Goal: Transaction & Acquisition: Book appointment/travel/reservation

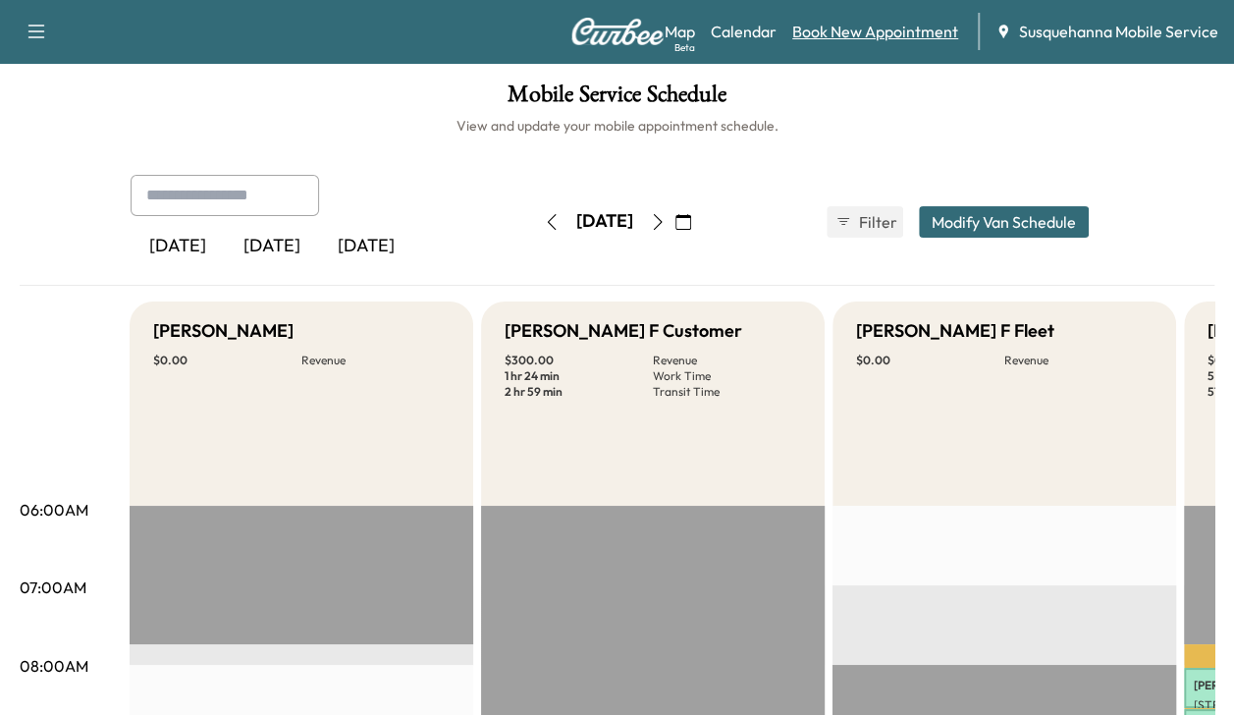
click at [889, 32] on link "Book New Appointment" at bounding box center [875, 32] width 166 height 24
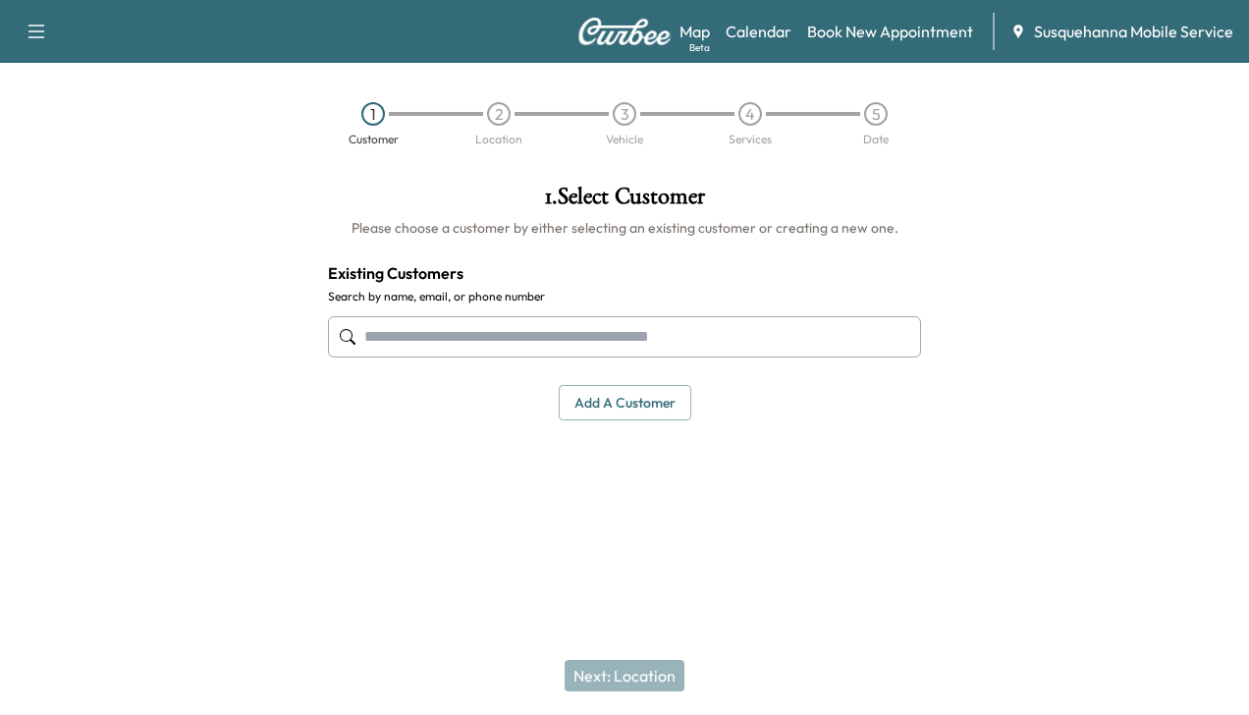
click at [669, 335] on input "text" at bounding box center [624, 336] width 593 height 41
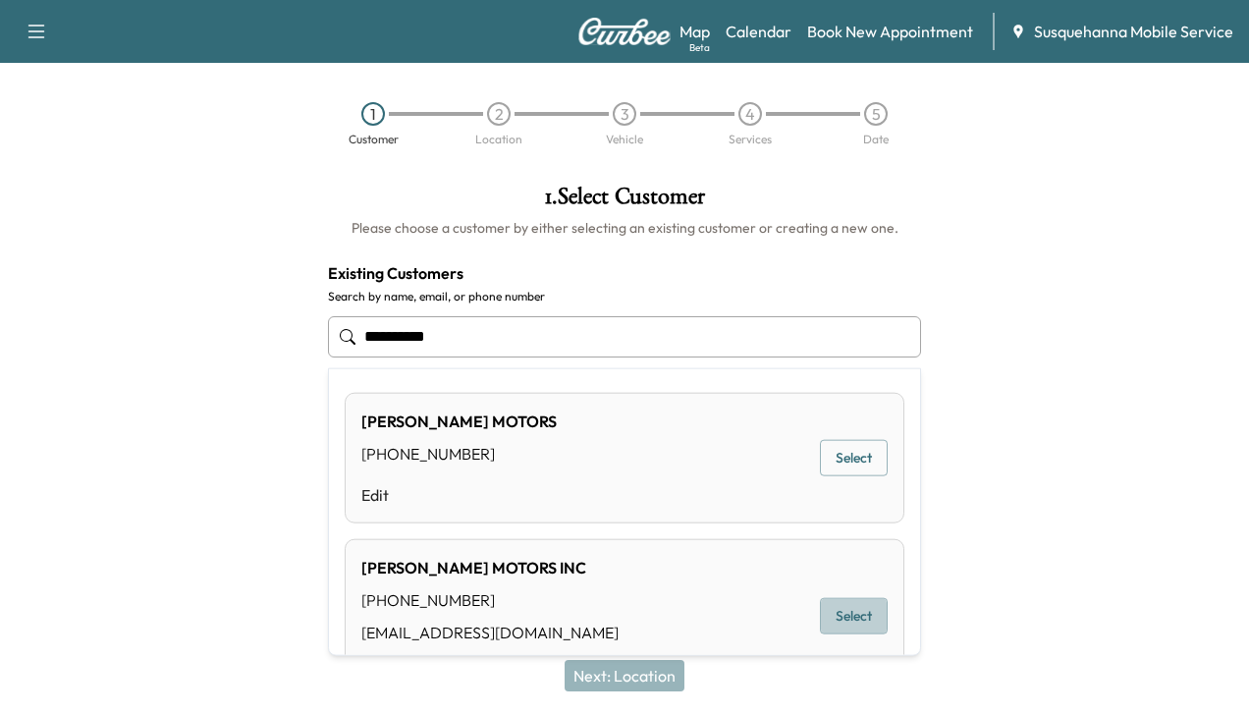
click at [838, 603] on button "Select" at bounding box center [854, 616] width 68 height 36
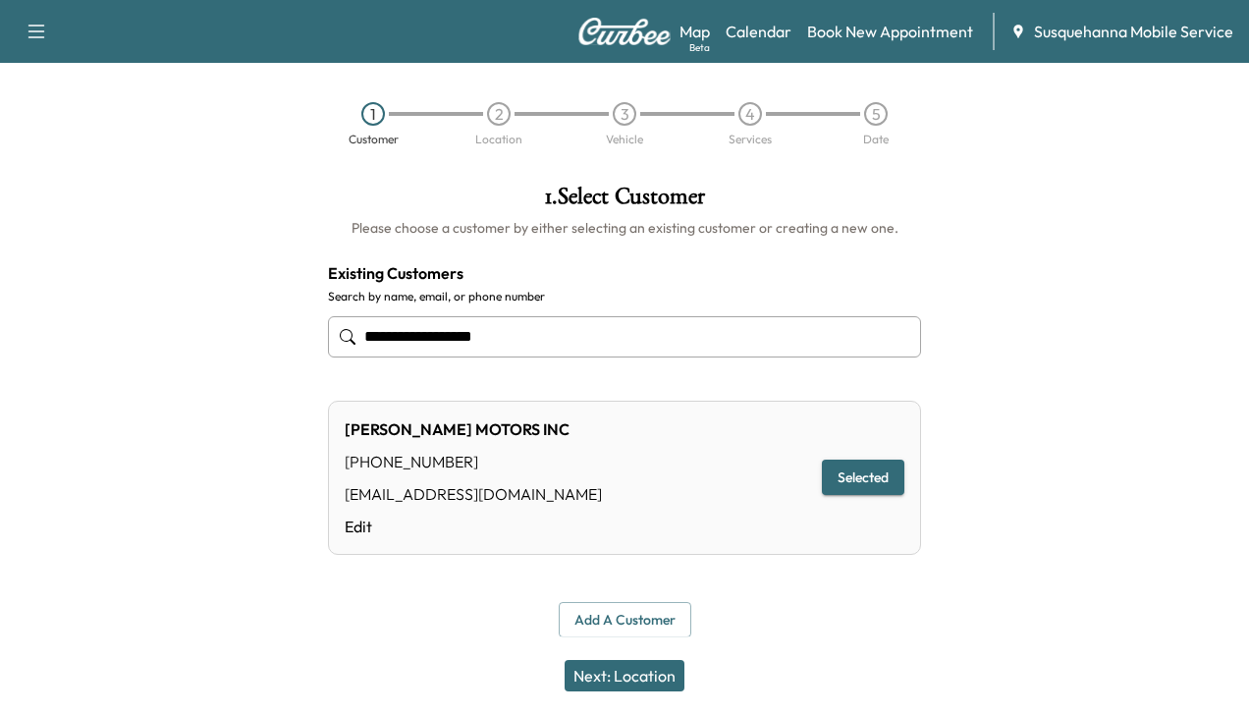
type input "**********"
click at [636, 672] on button "Next: Location" at bounding box center [624, 675] width 120 height 31
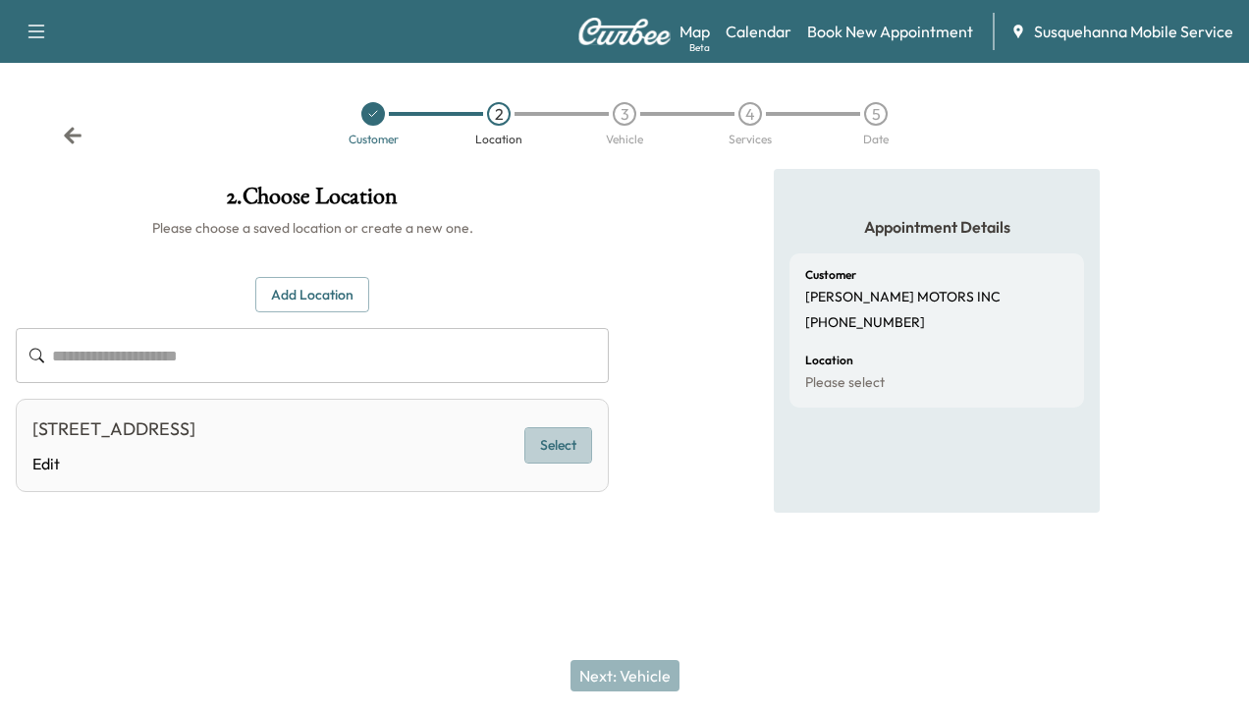
click at [558, 438] on button "Select" at bounding box center [558, 445] width 68 height 36
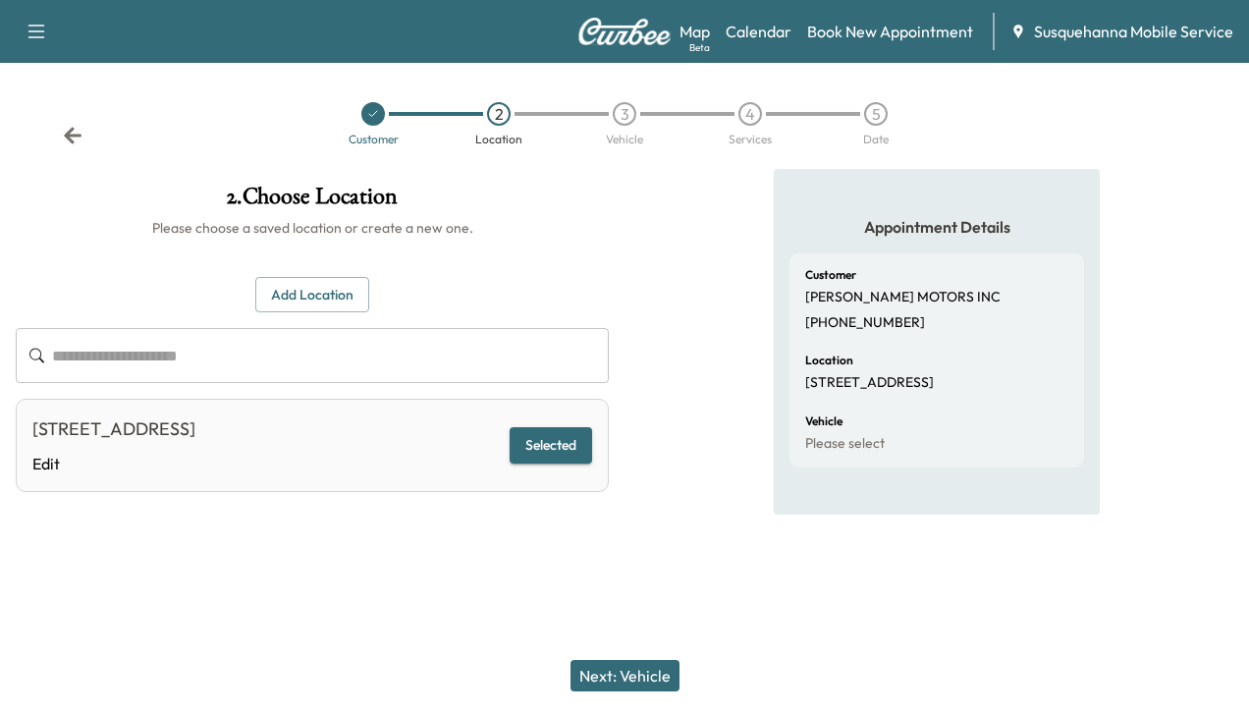
click at [616, 667] on button "Next: Vehicle" at bounding box center [624, 675] width 109 height 31
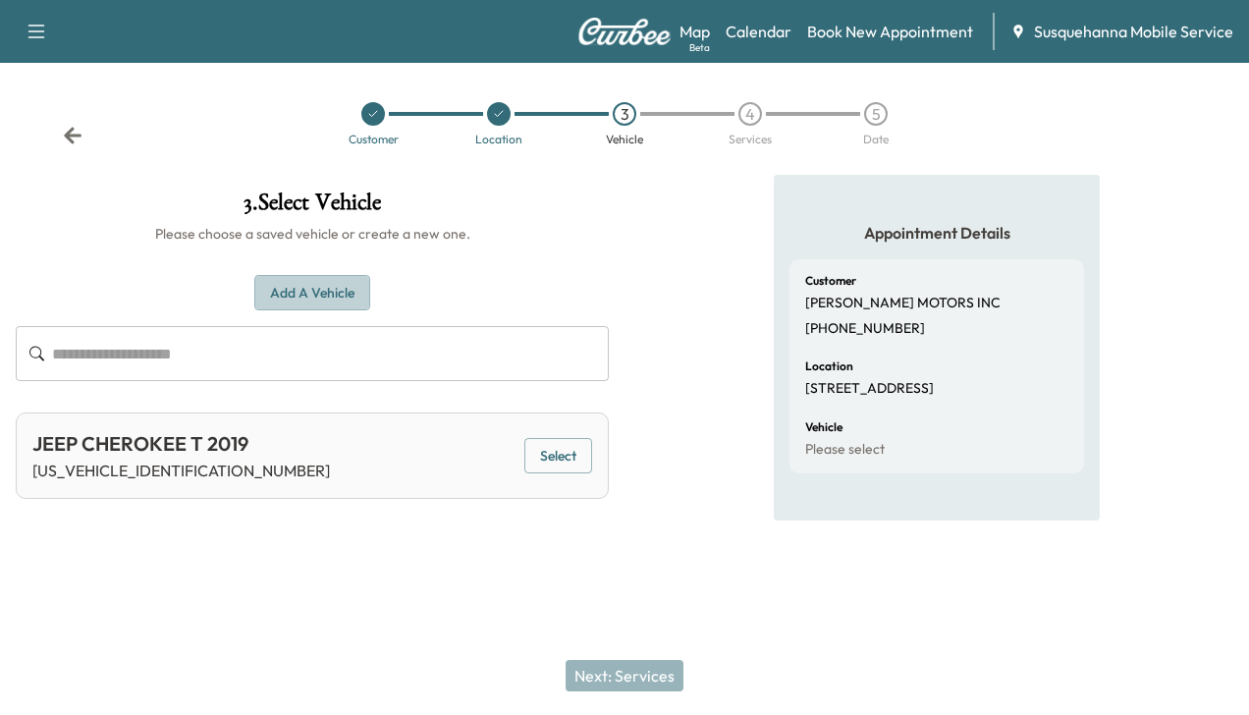
click at [349, 297] on button "Add a Vehicle" at bounding box center [312, 293] width 116 height 36
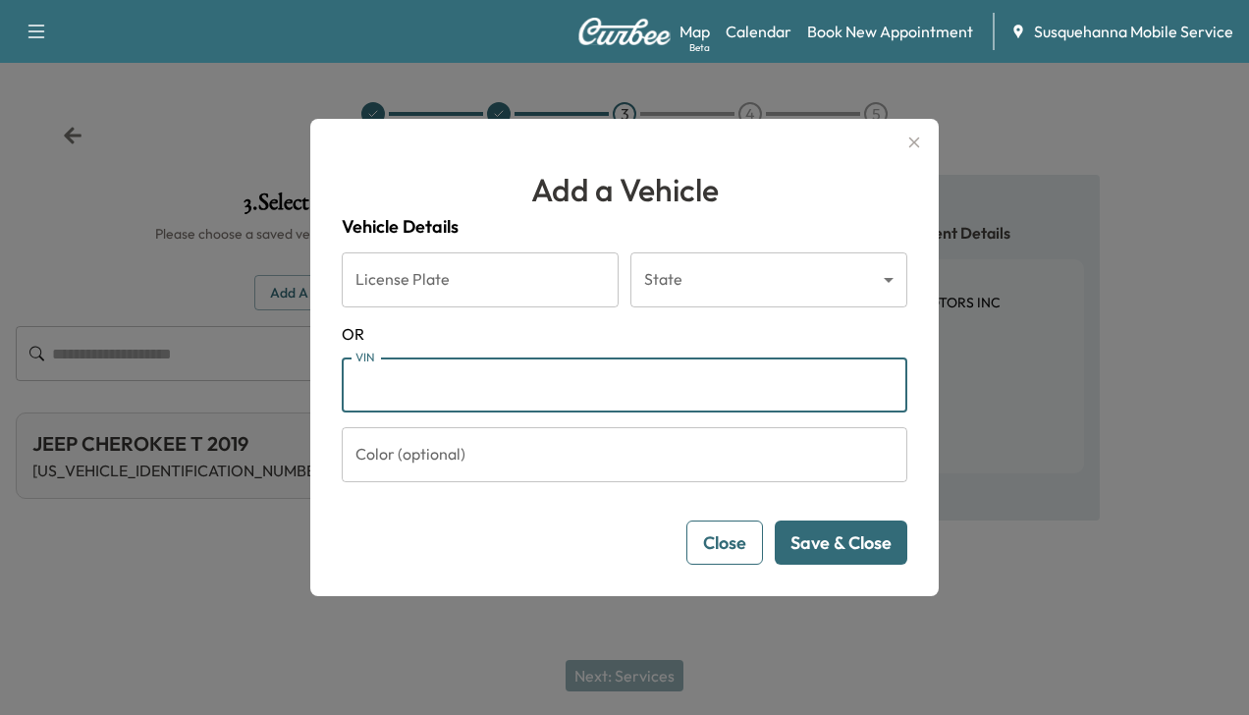
click at [379, 381] on input "VIN" at bounding box center [624, 384] width 565 height 55
type input "**********"
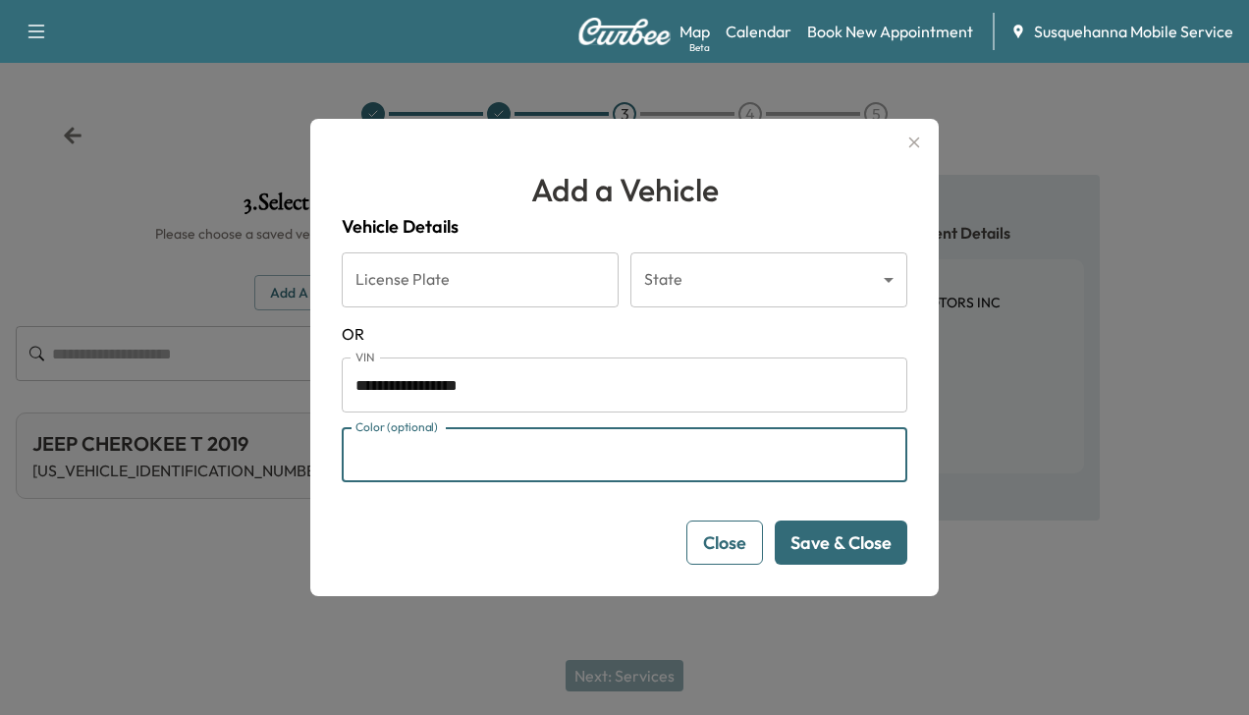
click at [447, 450] on input "Color (optional)" at bounding box center [624, 454] width 565 height 55
type input "******"
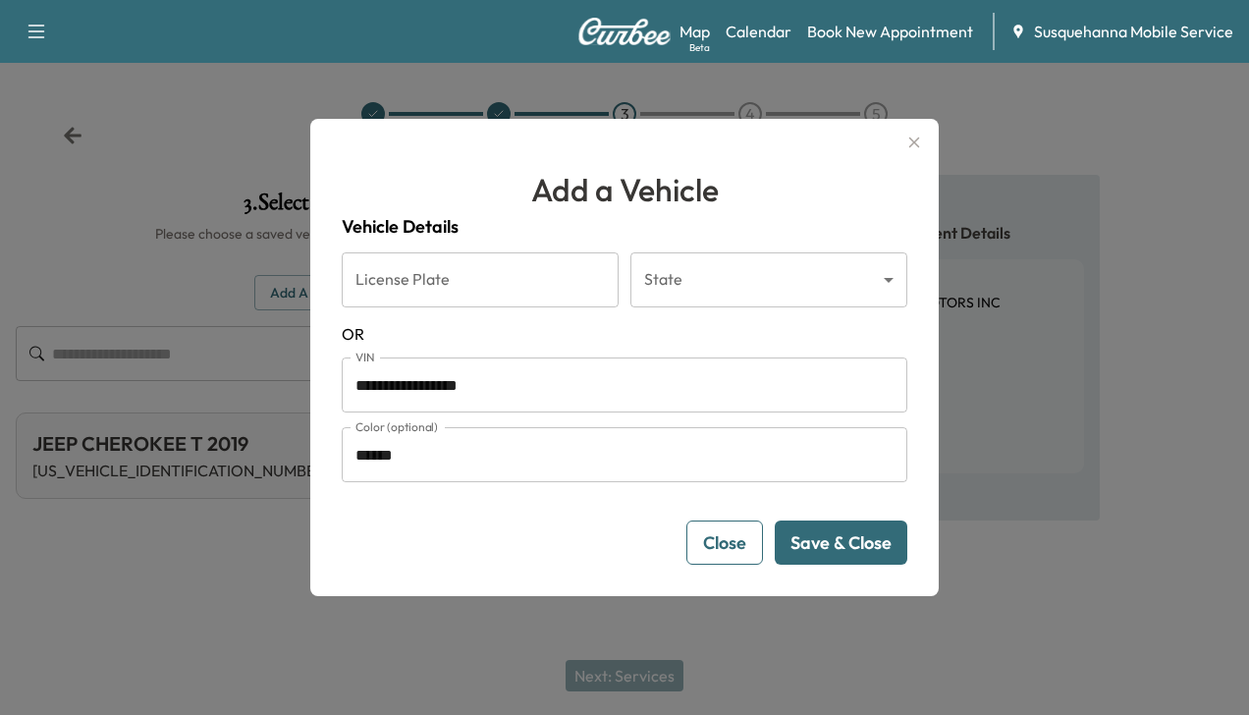
click at [821, 524] on button "Save & Close" at bounding box center [840, 542] width 133 height 44
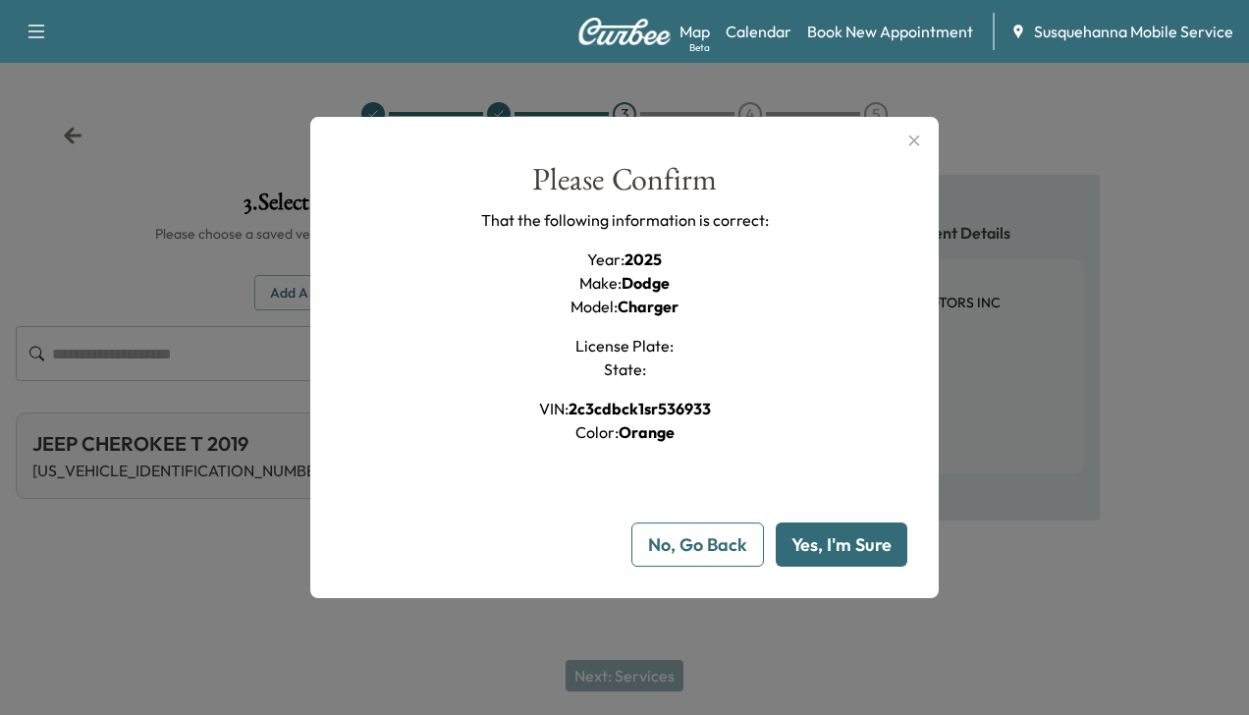
click at [821, 524] on button "Yes, I'm Sure" at bounding box center [841, 544] width 132 height 44
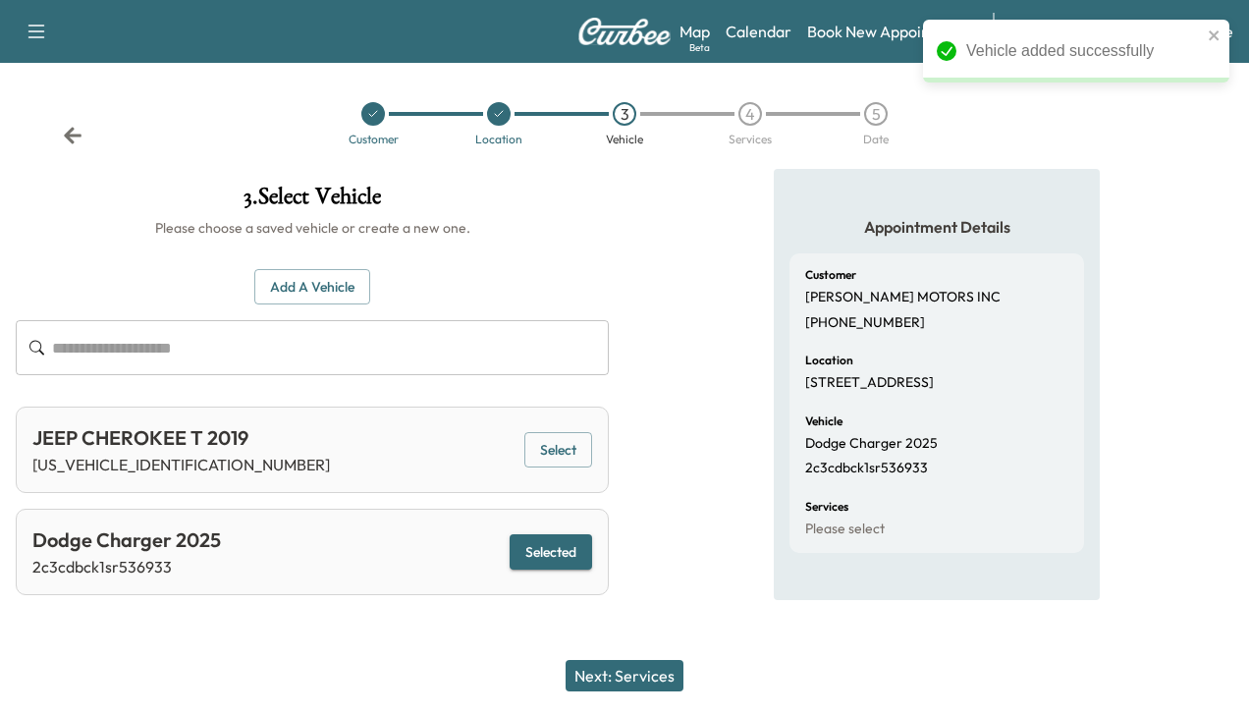
click at [642, 679] on button "Next: Services" at bounding box center [624, 675] width 118 height 31
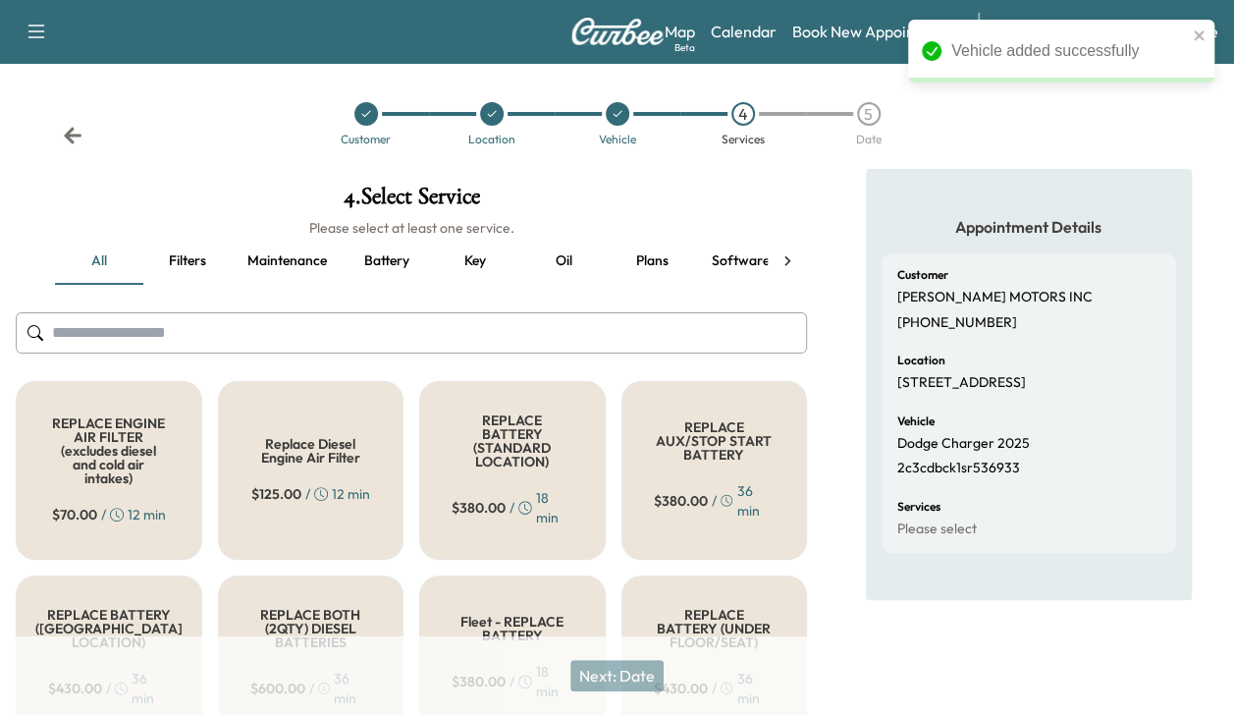
click at [787, 255] on icon at bounding box center [787, 261] width 20 height 20
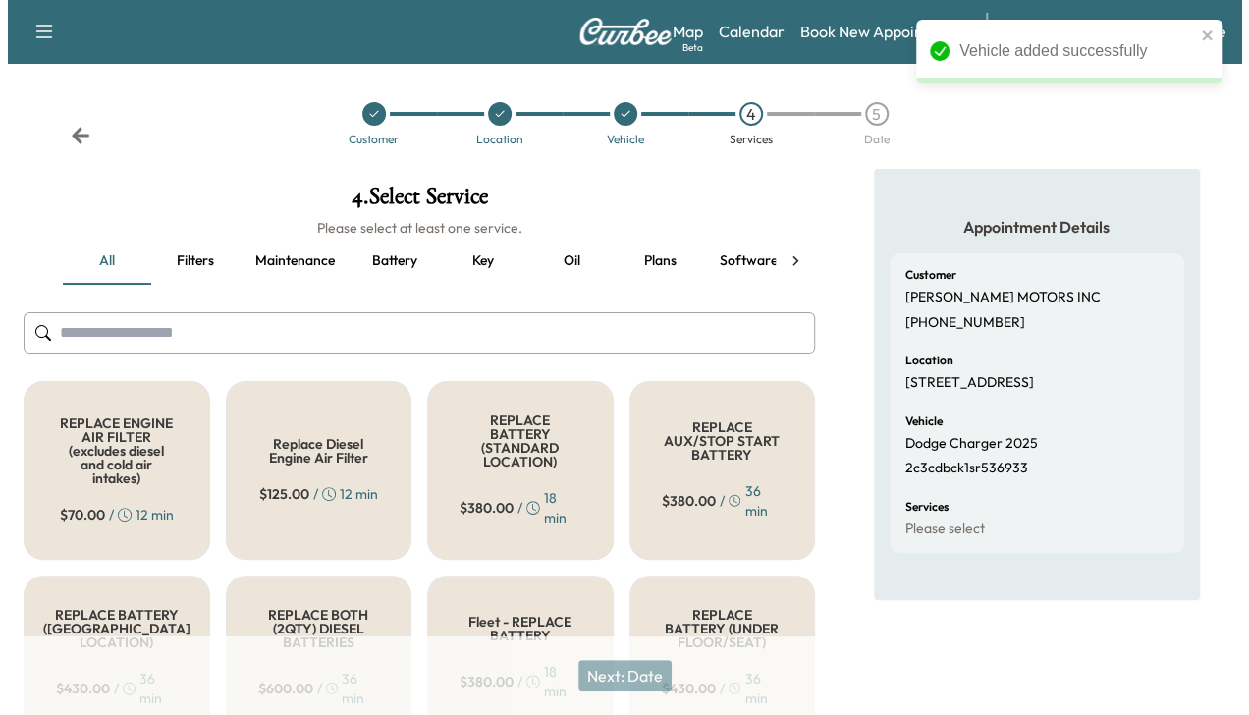
scroll to position [0, 338]
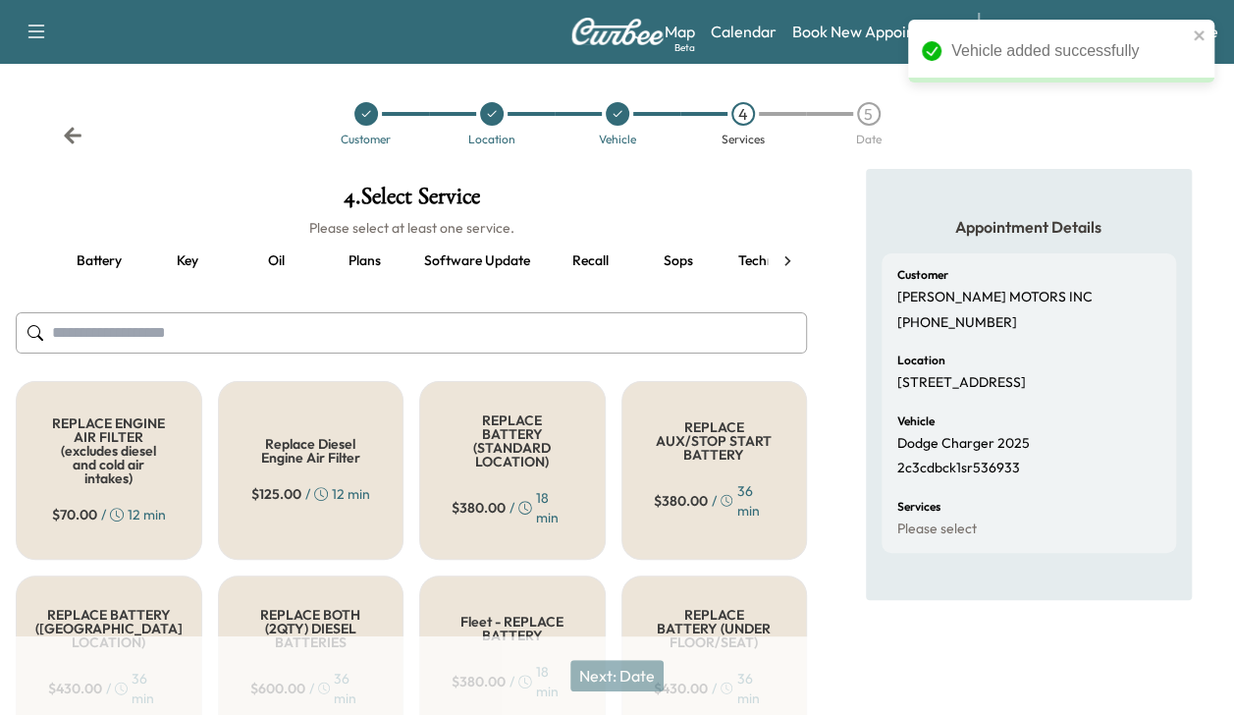
click at [787, 255] on div "all Filters Maintenance Battery Key Oil Plans Software update Recall Sops Techn…" at bounding box center [411, 261] width 791 height 47
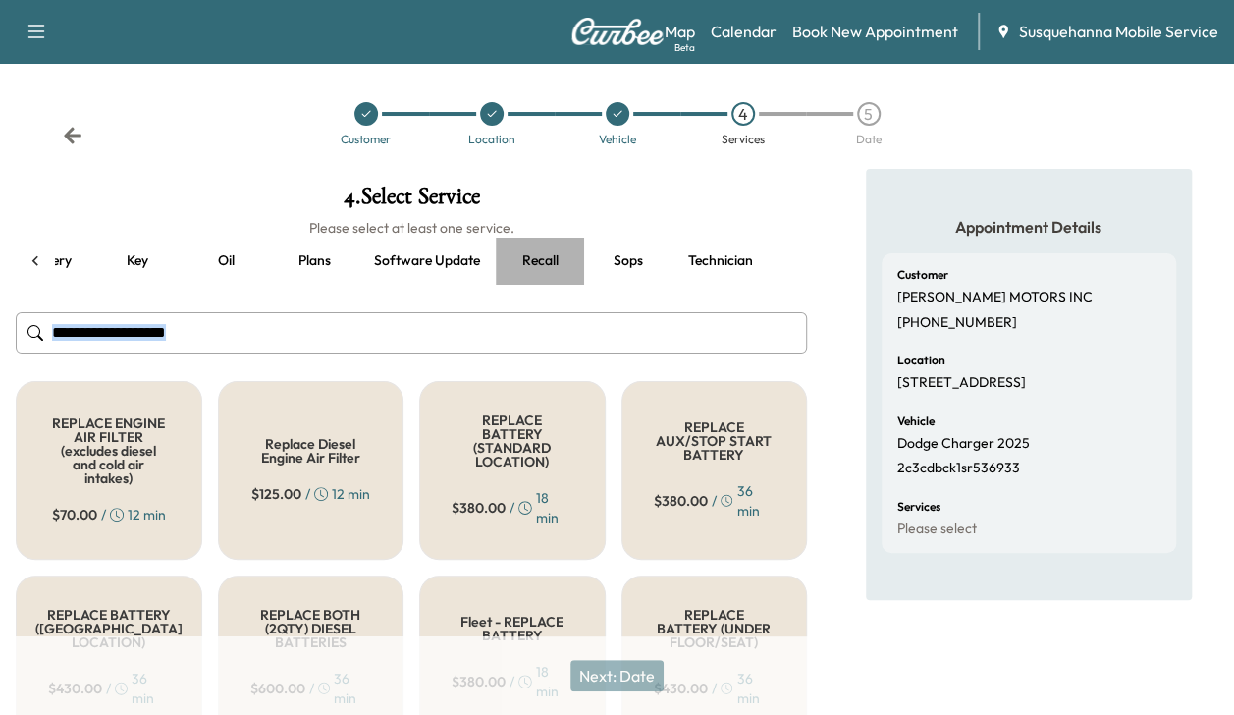
click at [533, 264] on button "Recall" at bounding box center [540, 261] width 88 height 47
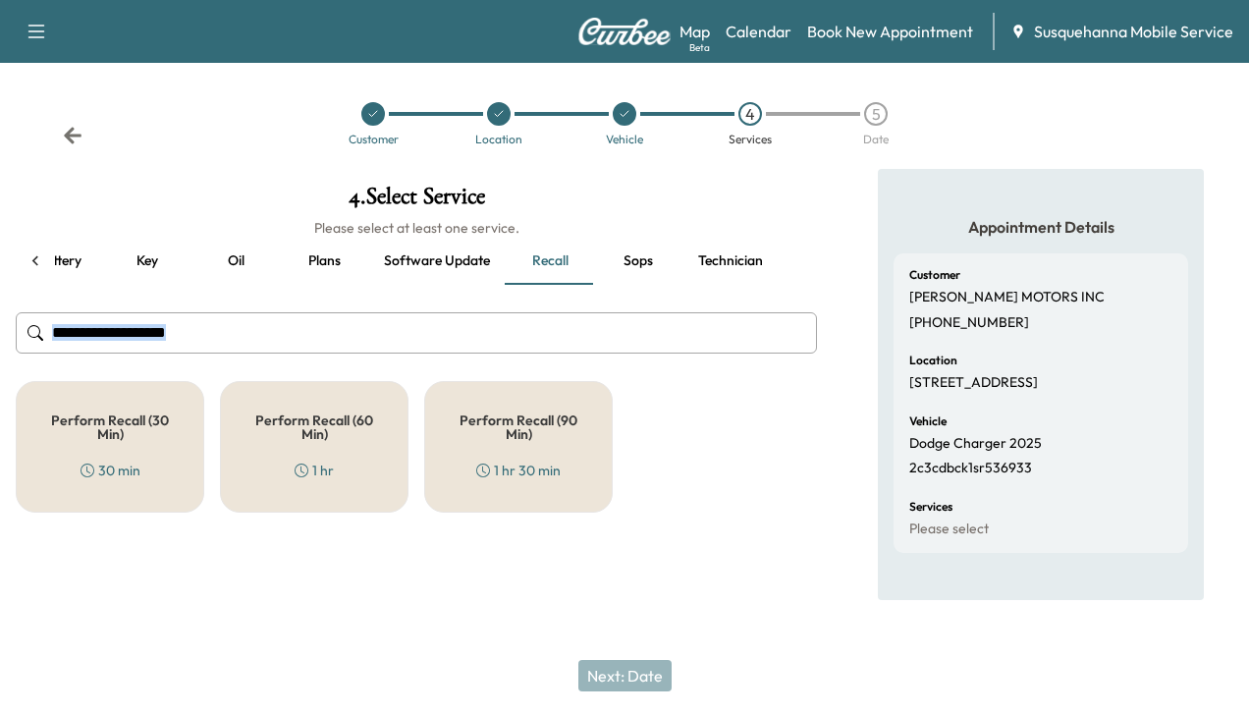
click at [182, 423] on div "Perform Recall (30 Min) 30 min" at bounding box center [110, 447] width 188 height 132
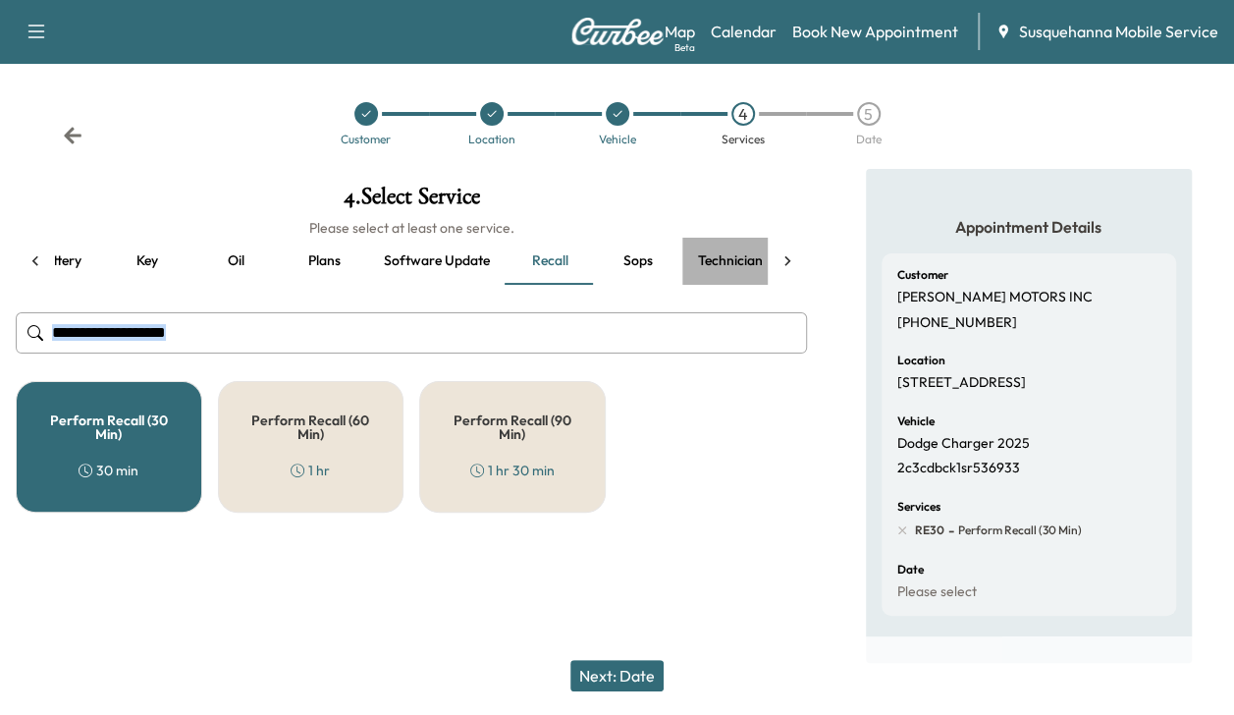
click at [712, 256] on button "Technician" at bounding box center [730, 261] width 96 height 47
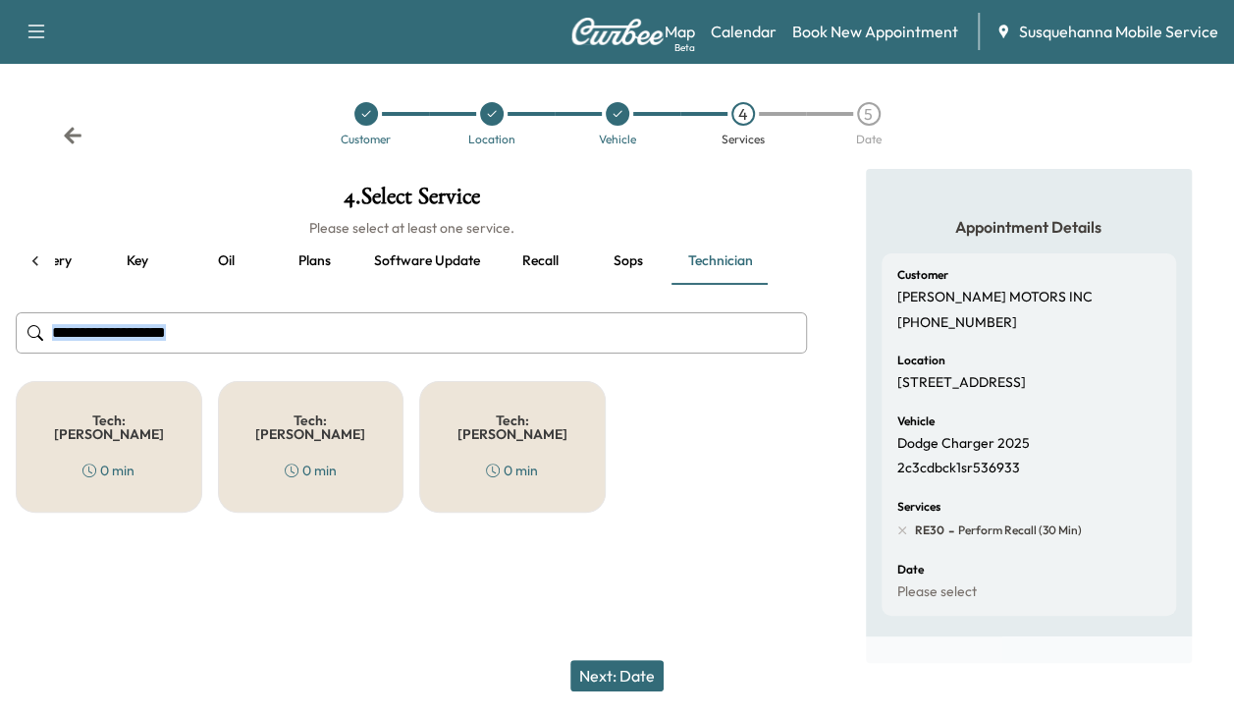
scroll to position [0, 338]
click at [126, 413] on h5 "Tech: [PERSON_NAME]" at bounding box center [109, 426] width 122 height 27
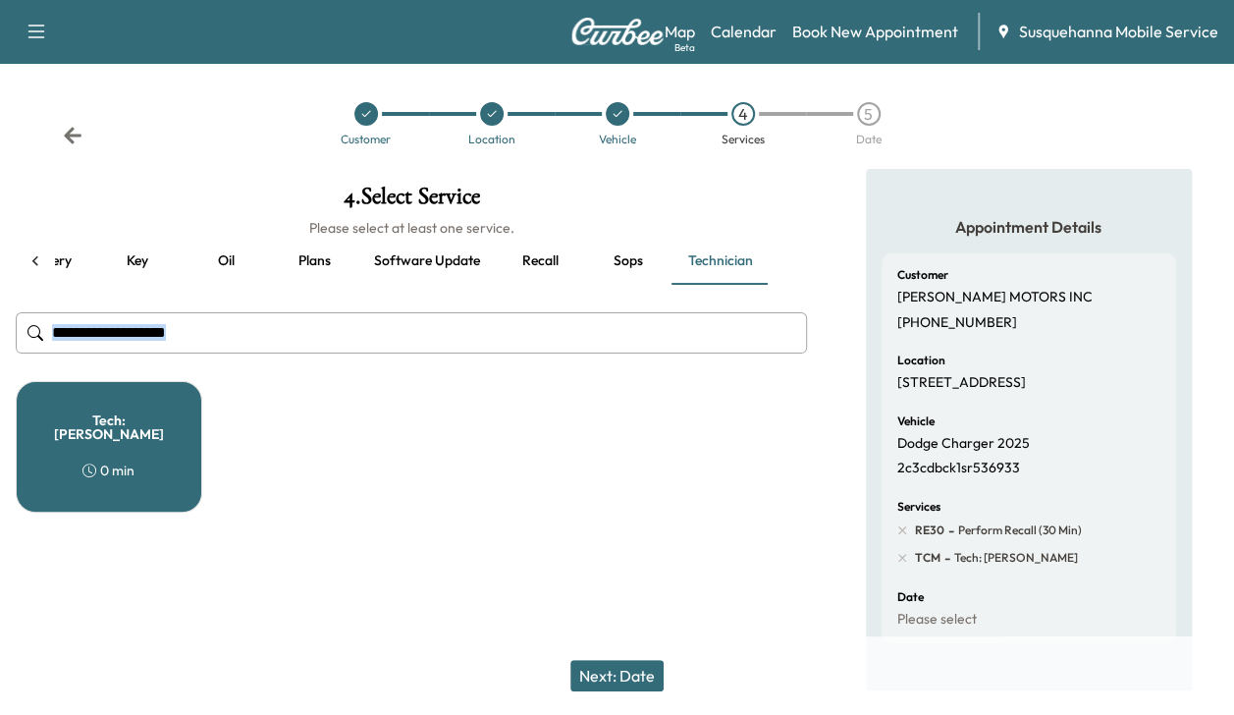
click at [638, 668] on button "Next: Date" at bounding box center [616, 675] width 93 height 31
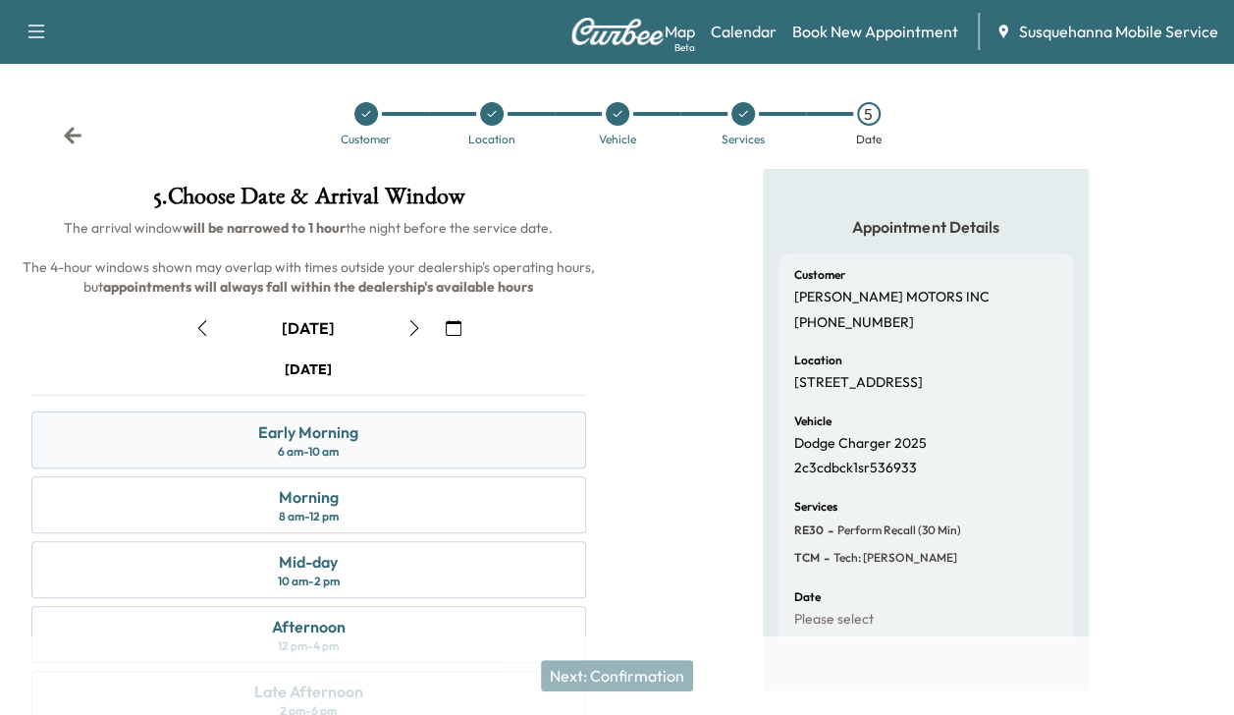
click at [395, 434] on div "Early Morning 6 am - 10 am" at bounding box center [308, 439] width 555 height 57
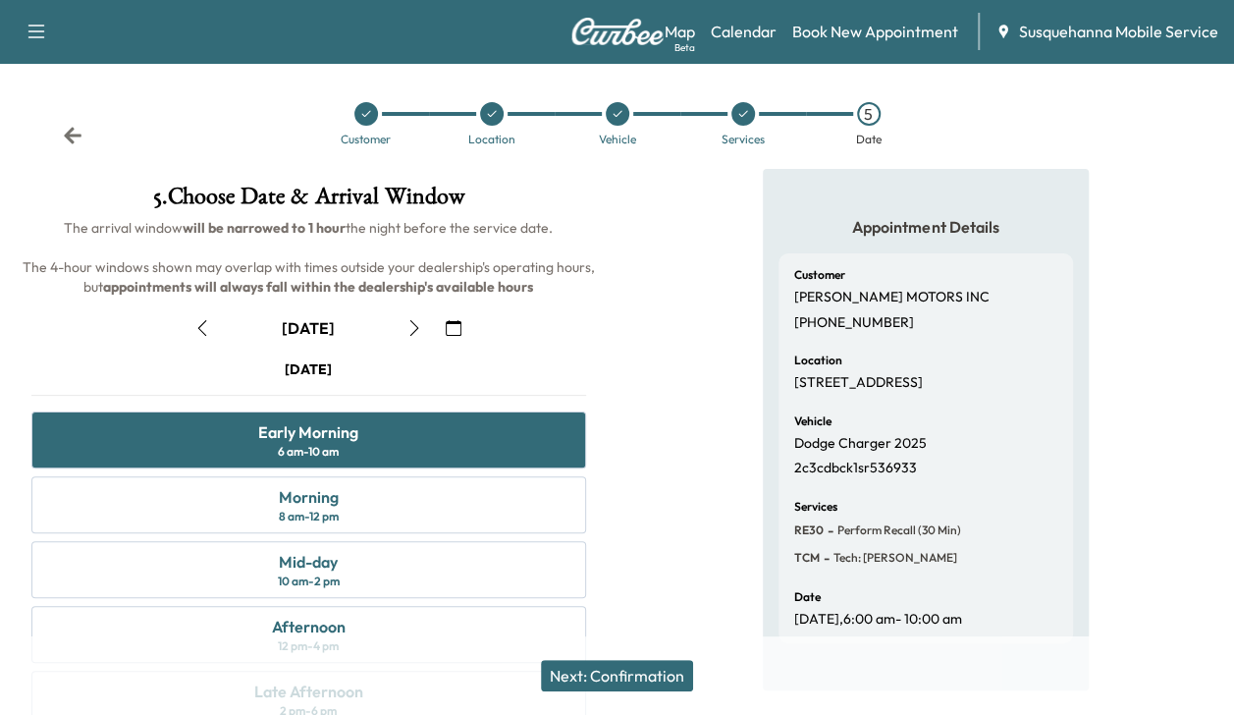
click at [590, 668] on button "Next: Confirmation" at bounding box center [617, 675] width 152 height 31
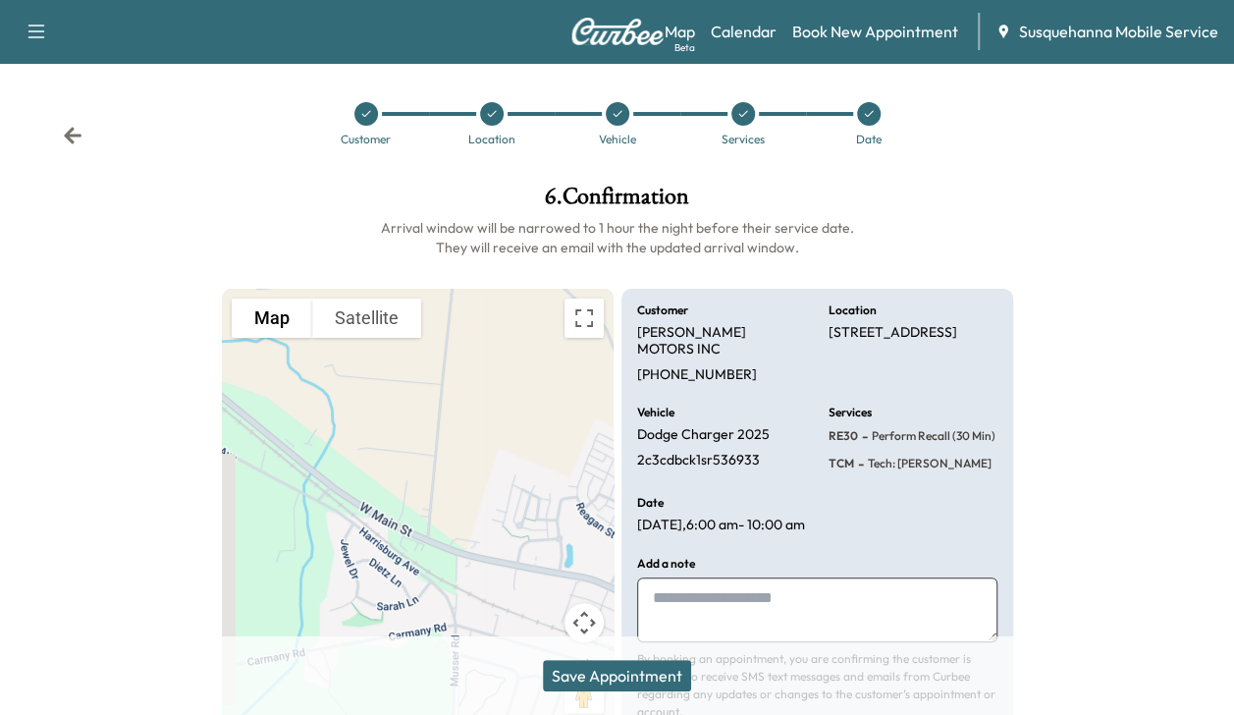
click at [590, 668] on button "Save Appointment" at bounding box center [617, 675] width 148 height 31
